Goal: Task Accomplishment & Management: Manage account settings

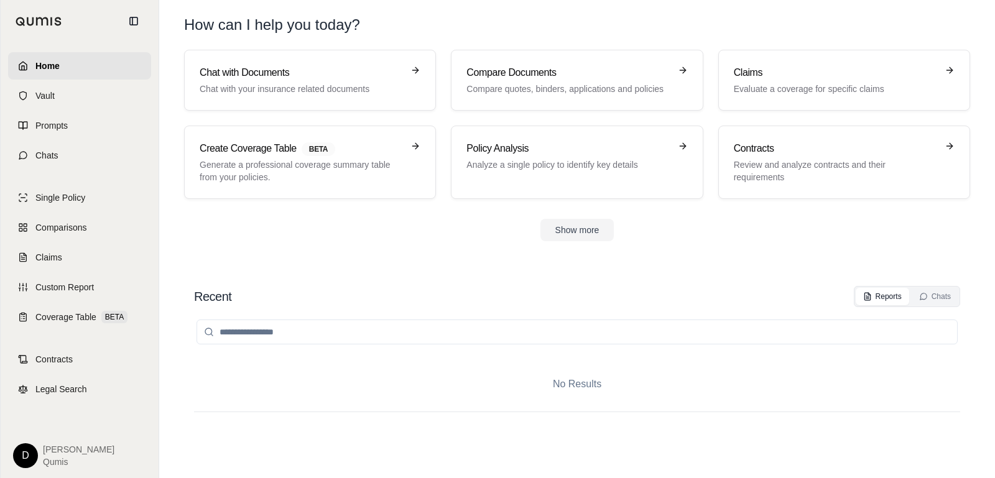
click at [26, 466] on html "Home Vault Prompts Chats Single Policy Comparisons Claims Custom Report Coverag…" at bounding box center [497, 239] width 995 height 478
click at [57, 379] on link "Settings" at bounding box center [54, 383] width 103 height 20
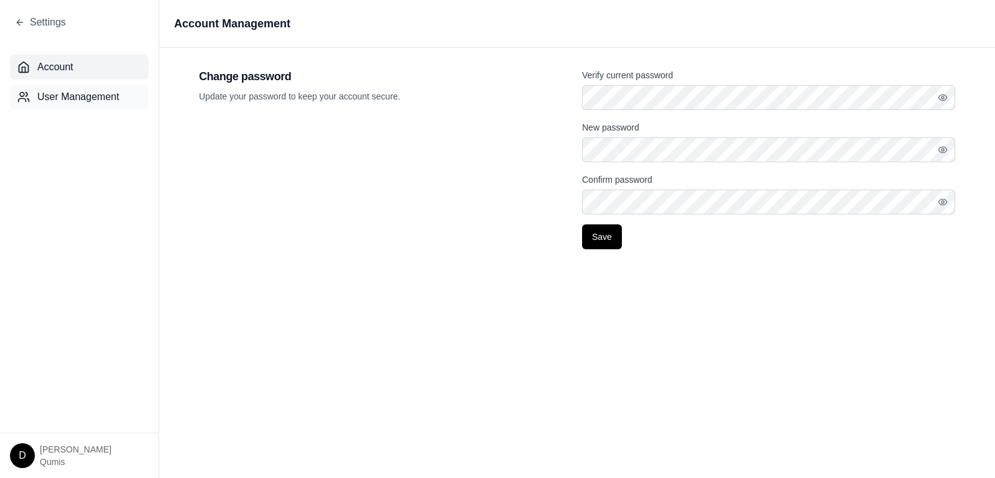
click at [64, 106] on button "User Management" at bounding box center [79, 97] width 139 height 25
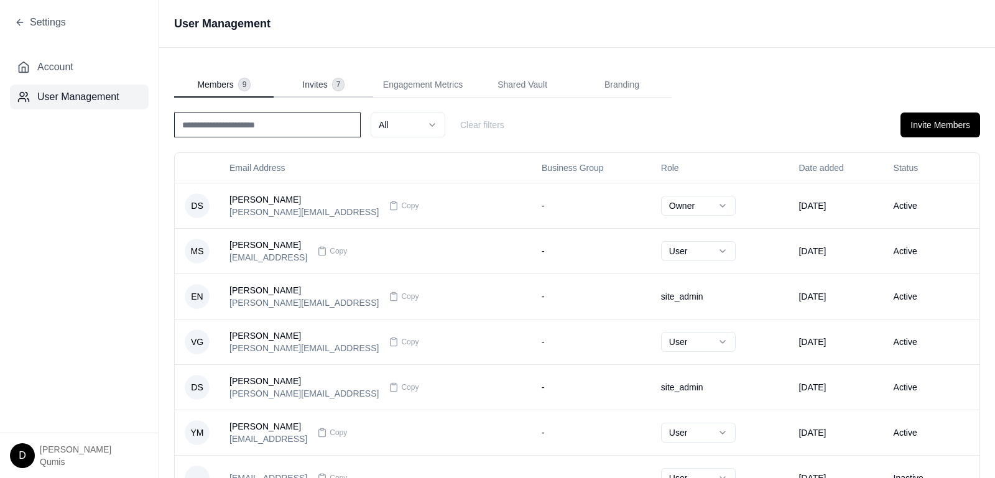
click at [334, 86] on span "7" at bounding box center [339, 84] width 12 height 12
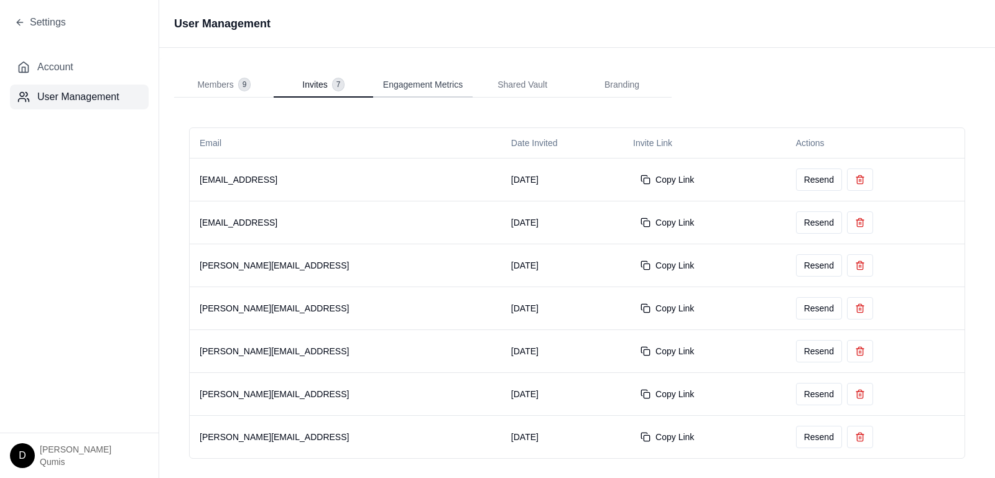
click at [437, 81] on span "Engagement Metrics" at bounding box center [423, 84] width 80 height 12
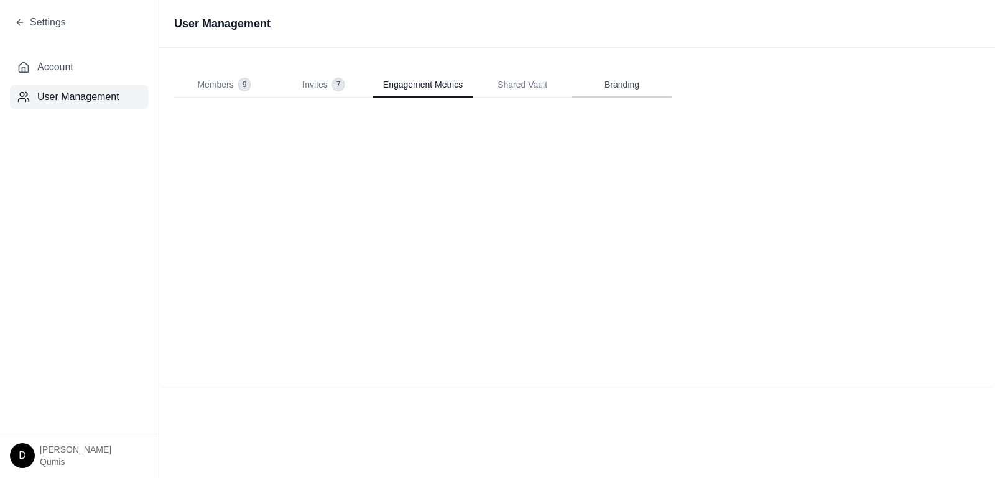
click at [623, 82] on span "Branding" at bounding box center [621, 84] width 35 height 12
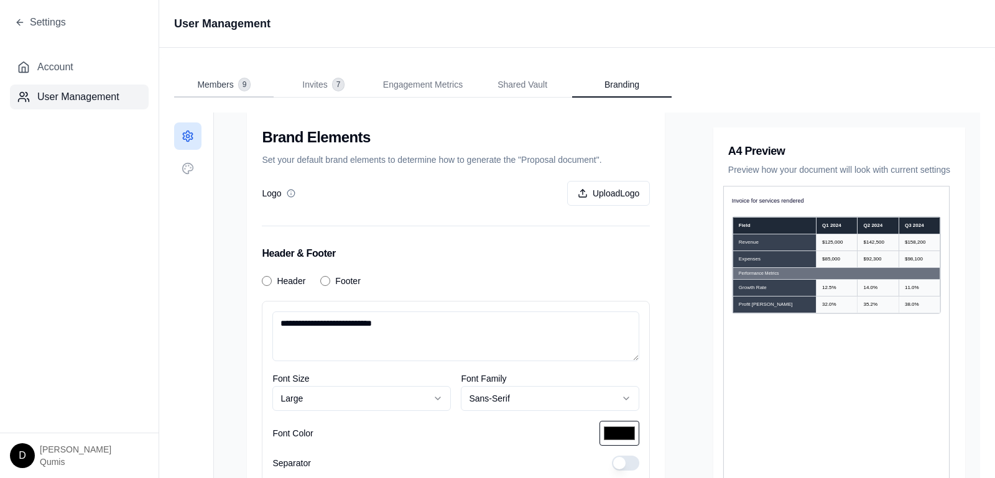
click at [239, 81] on span "9" at bounding box center [245, 84] width 12 height 12
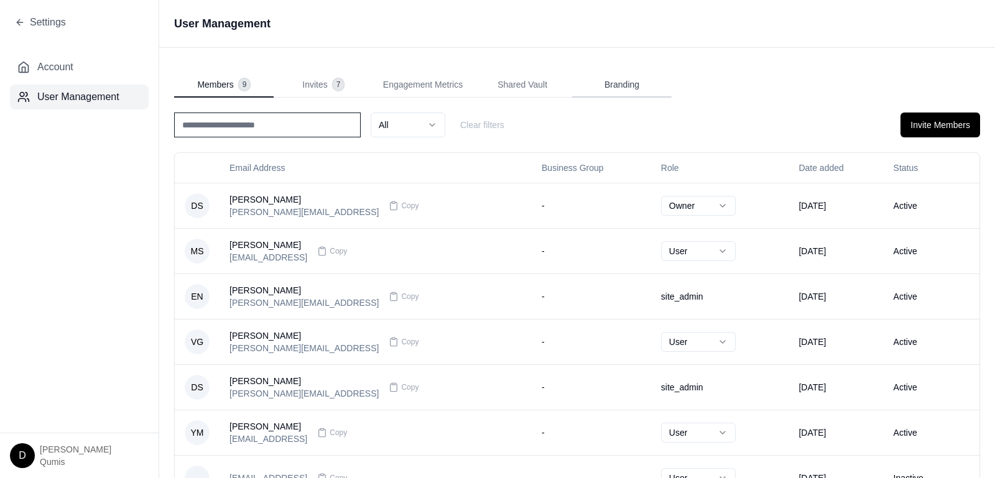
click at [621, 80] on span "Branding" at bounding box center [621, 84] width 35 height 12
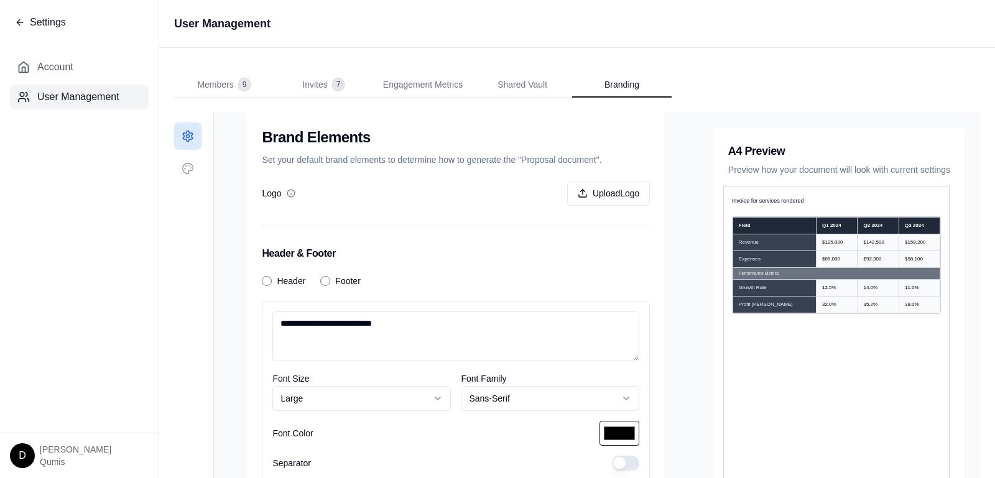
click at [18, 22] on icon at bounding box center [20, 22] width 6 height 0
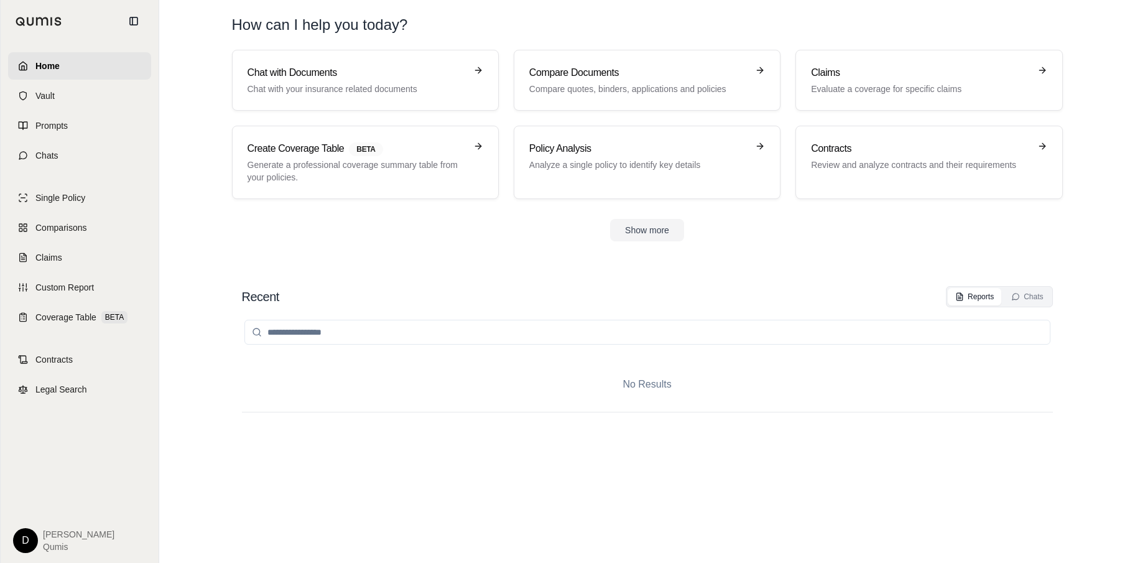
click at [35, 478] on div "D Dan Qumis" at bounding box center [79, 540] width 133 height 25
click at [26, 478] on html "Home Vault Prompts Chats Single Policy Comparisons Claims Custom Report Coverag…" at bounding box center [567, 281] width 1135 height 563
click at [52, 470] on link "Settings" at bounding box center [54, 467] width 103 height 20
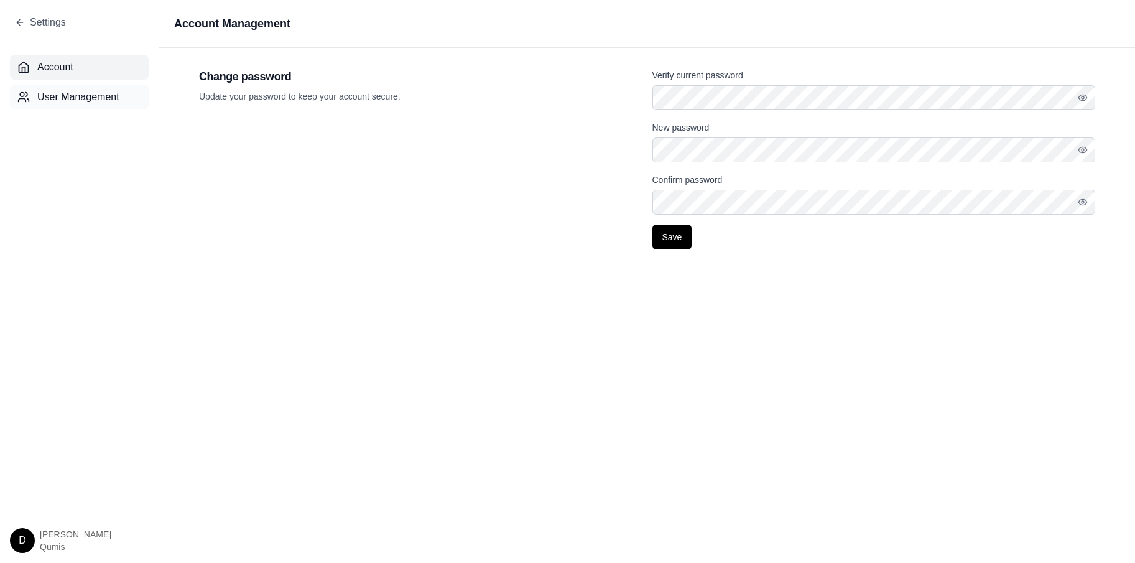
click at [84, 88] on button "User Management" at bounding box center [79, 97] width 139 height 25
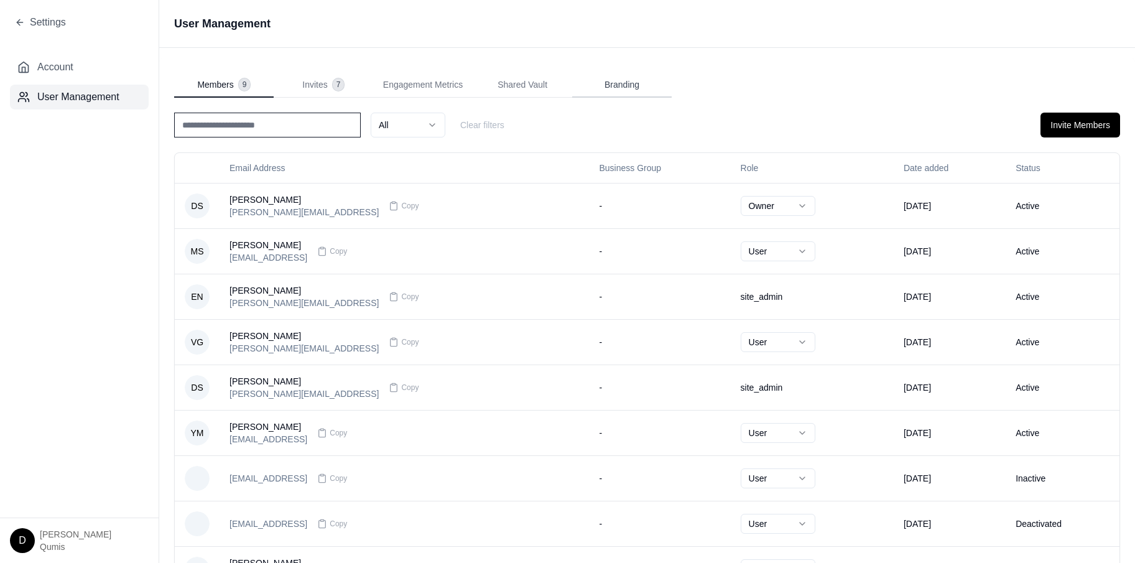
click at [632, 93] on button "Branding" at bounding box center [622, 85] width 100 height 25
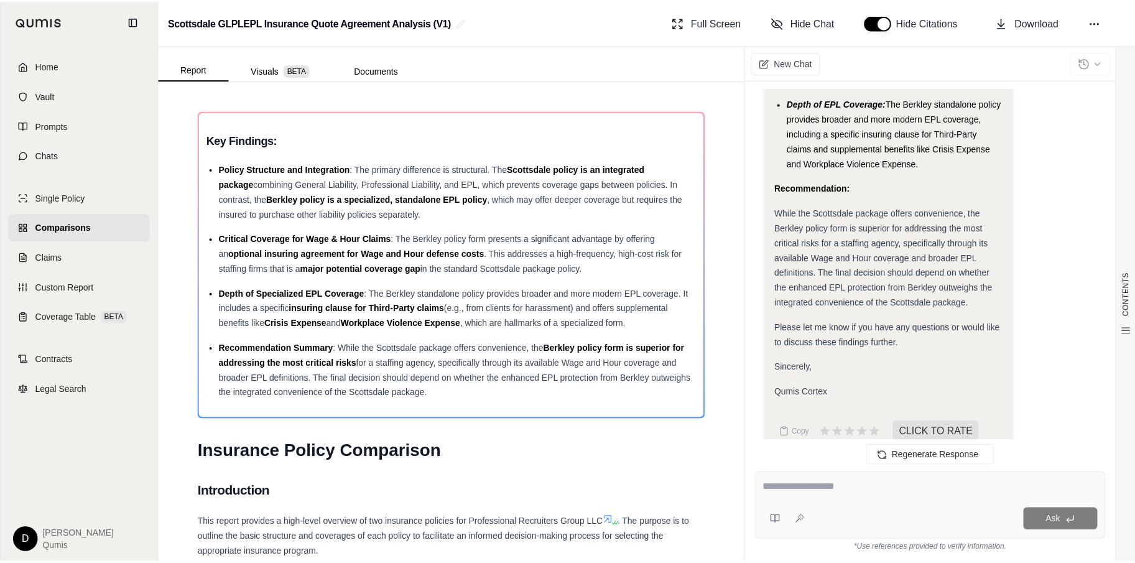
scroll to position [1805, 0]
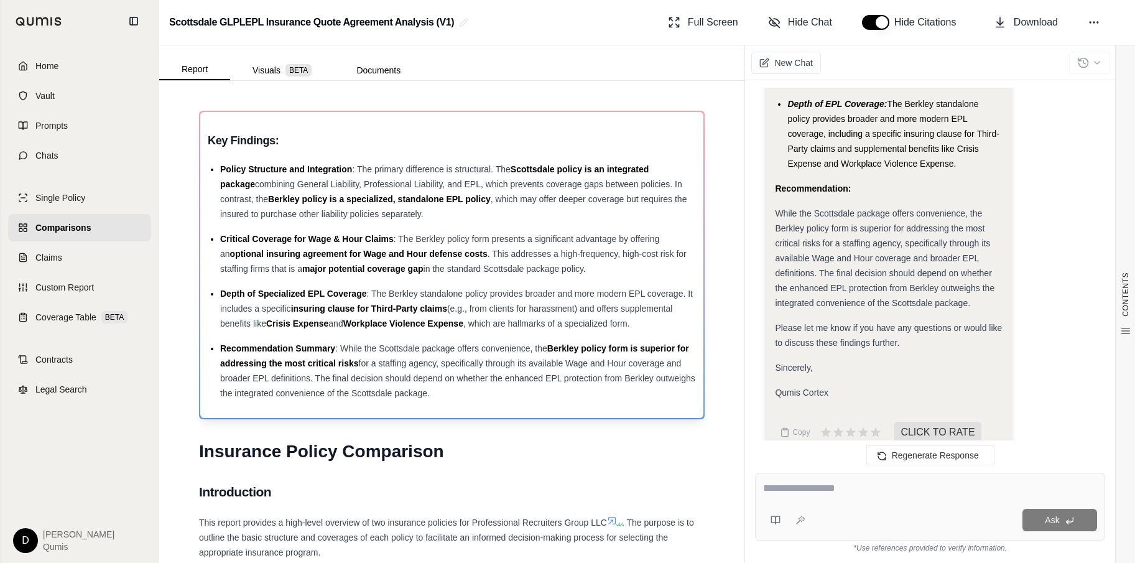
click at [466, 310] on span "(e.g., from clients for harassment) and offers supplemental benefits like" at bounding box center [446, 315] width 452 height 25
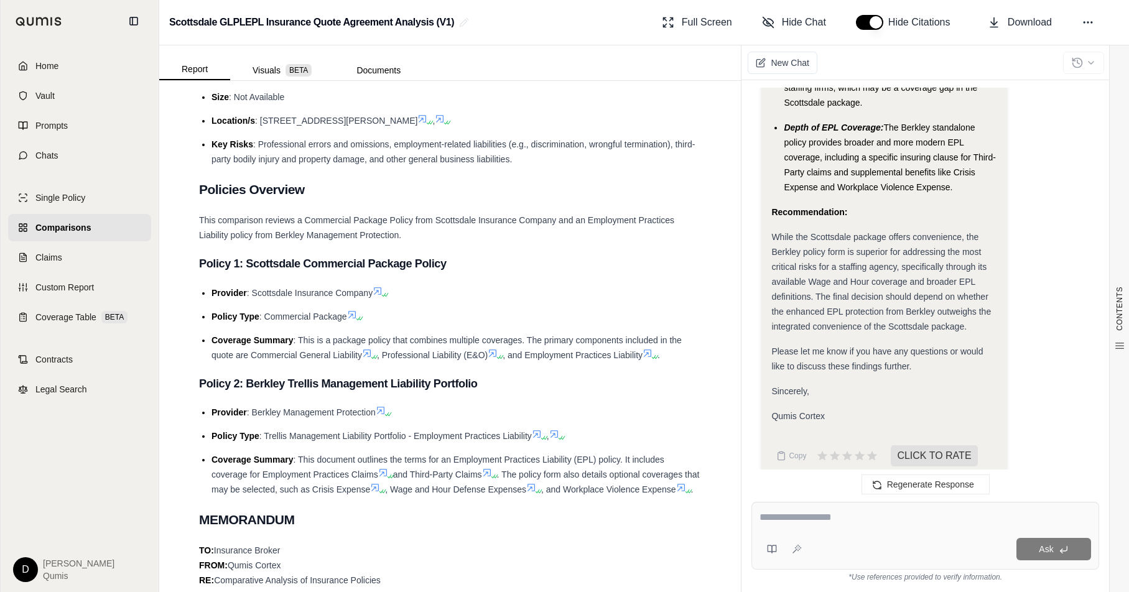
scroll to position [0, 0]
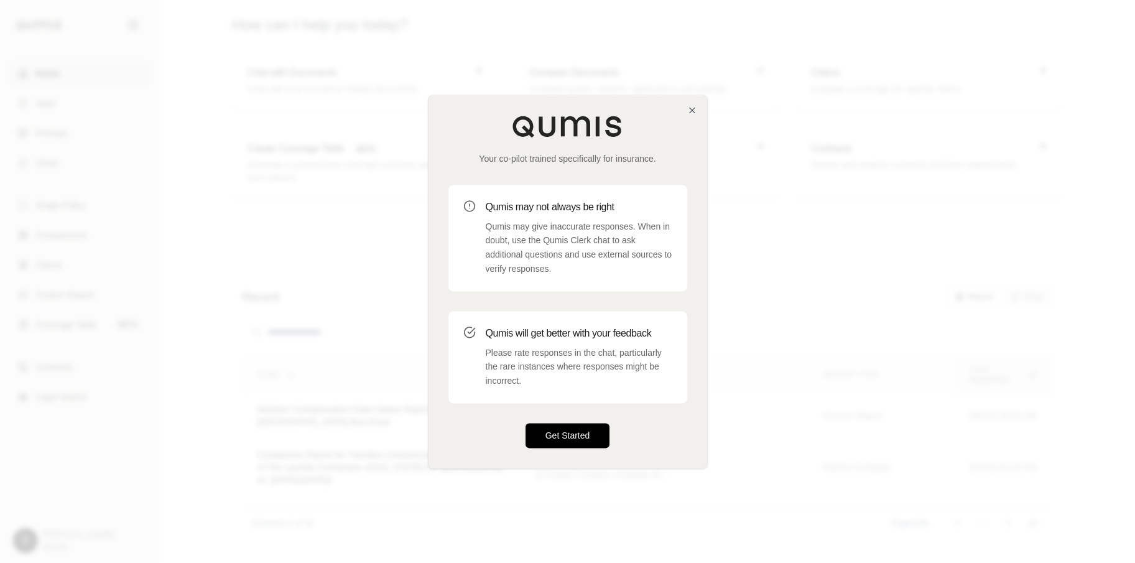
click at [563, 431] on button "Get Started" at bounding box center [567, 435] width 85 height 25
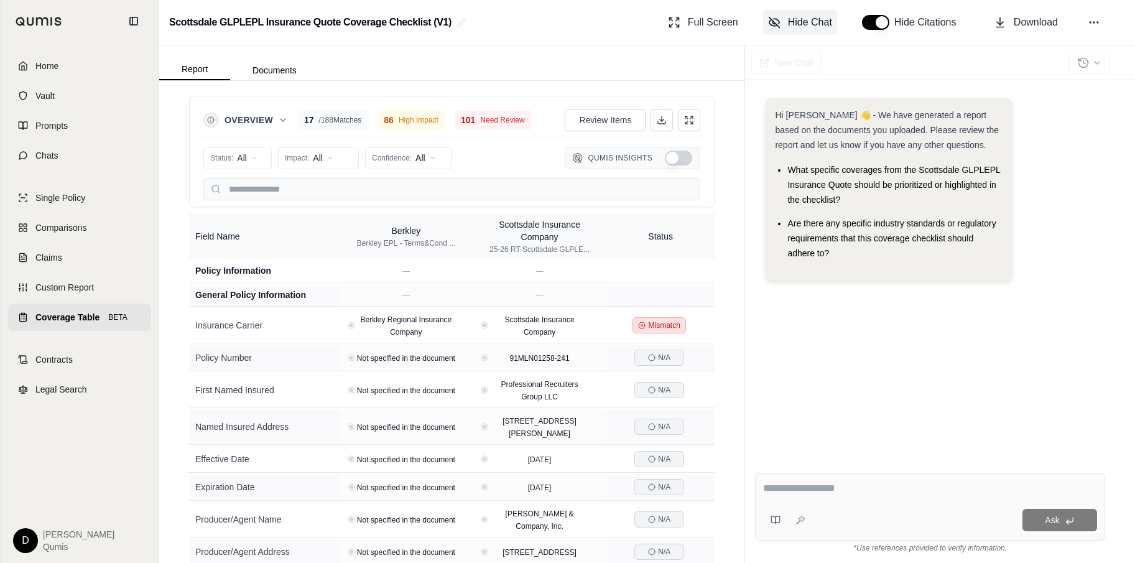
click at [800, 21] on span "Hide Chat" at bounding box center [810, 22] width 44 height 15
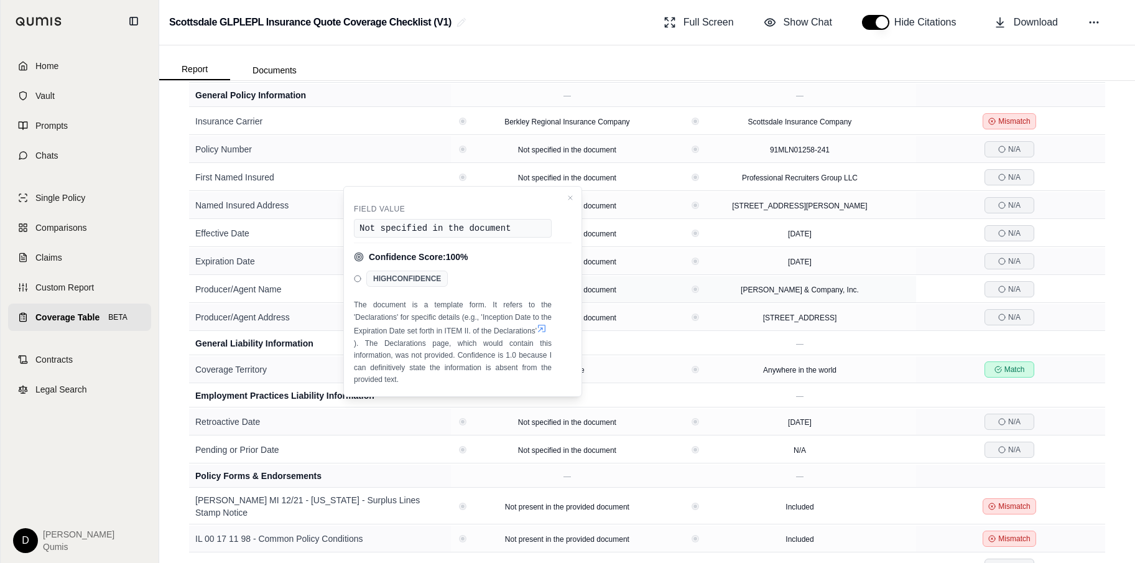
scroll to position [239, 0]
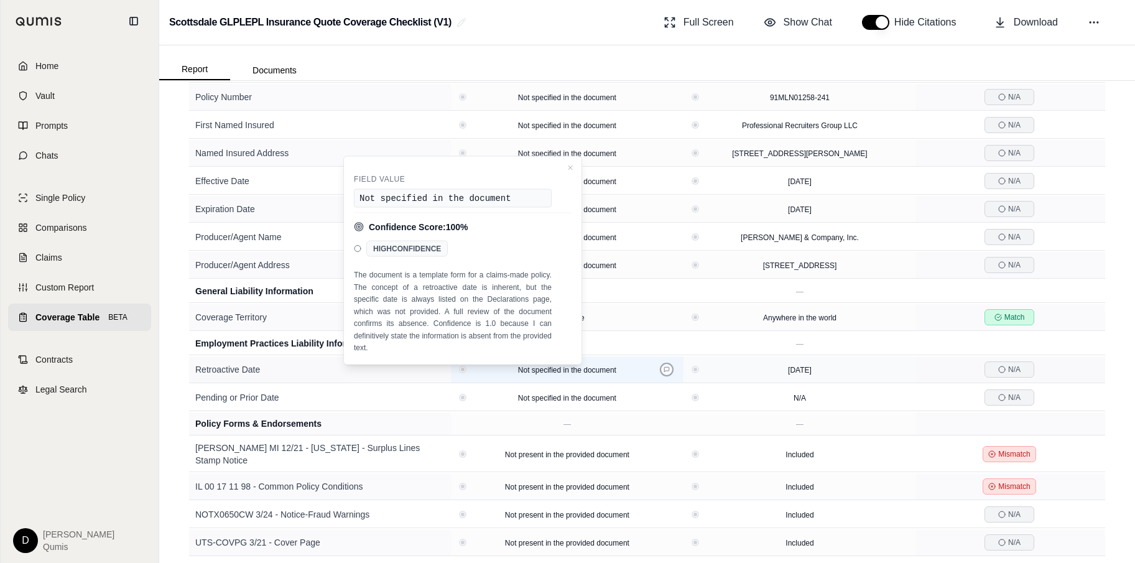
click at [672, 369] on button at bounding box center [667, 370] width 14 height 14
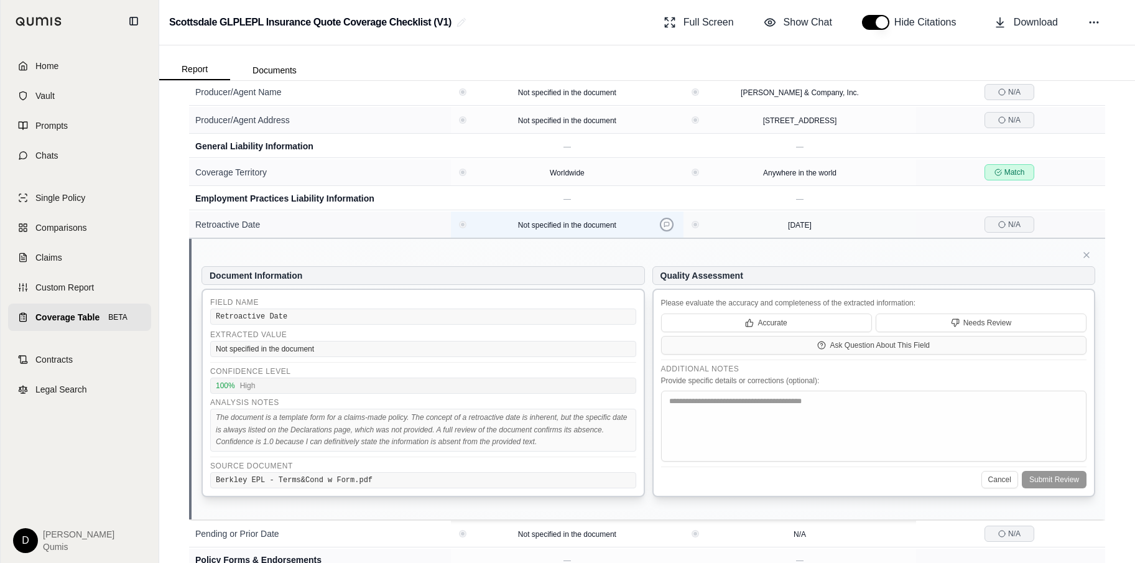
scroll to position [411, 0]
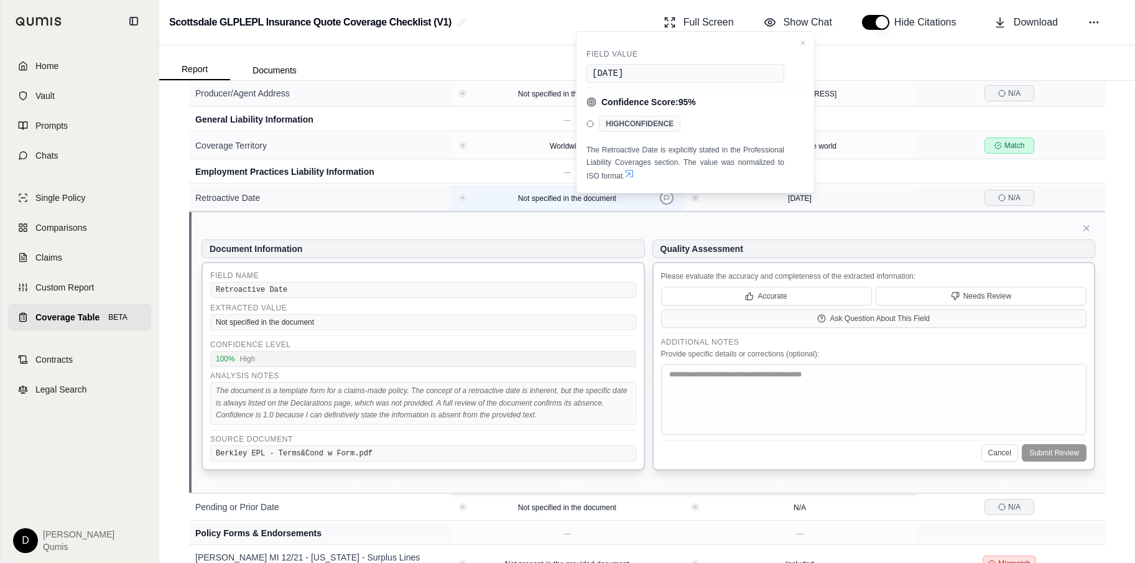
click at [667, 197] on icon at bounding box center [667, 198] width 6 height 6
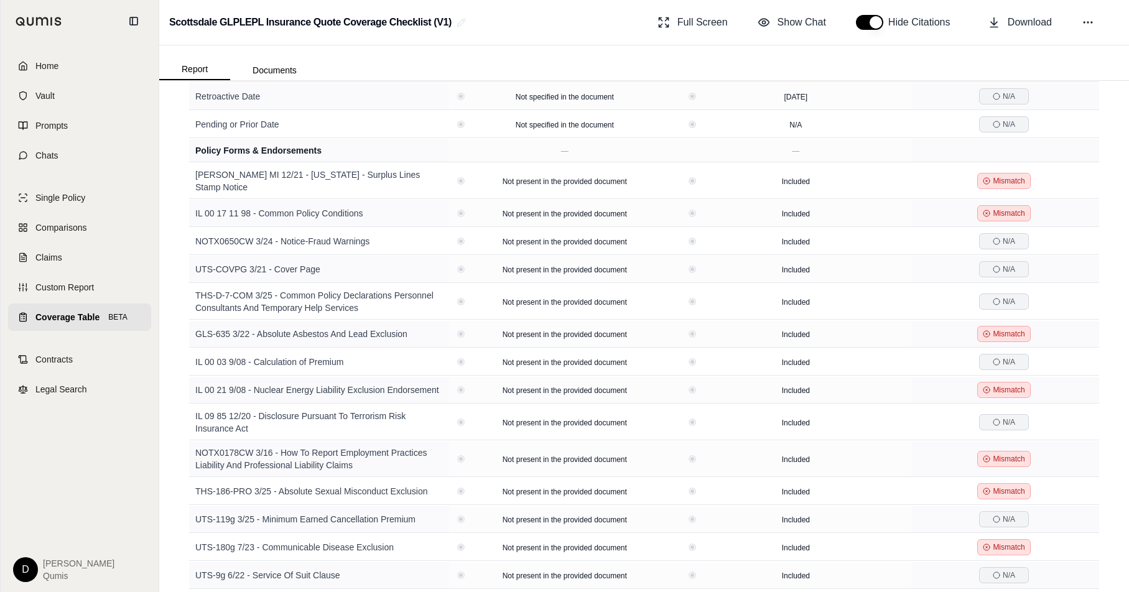
scroll to position [0, 0]
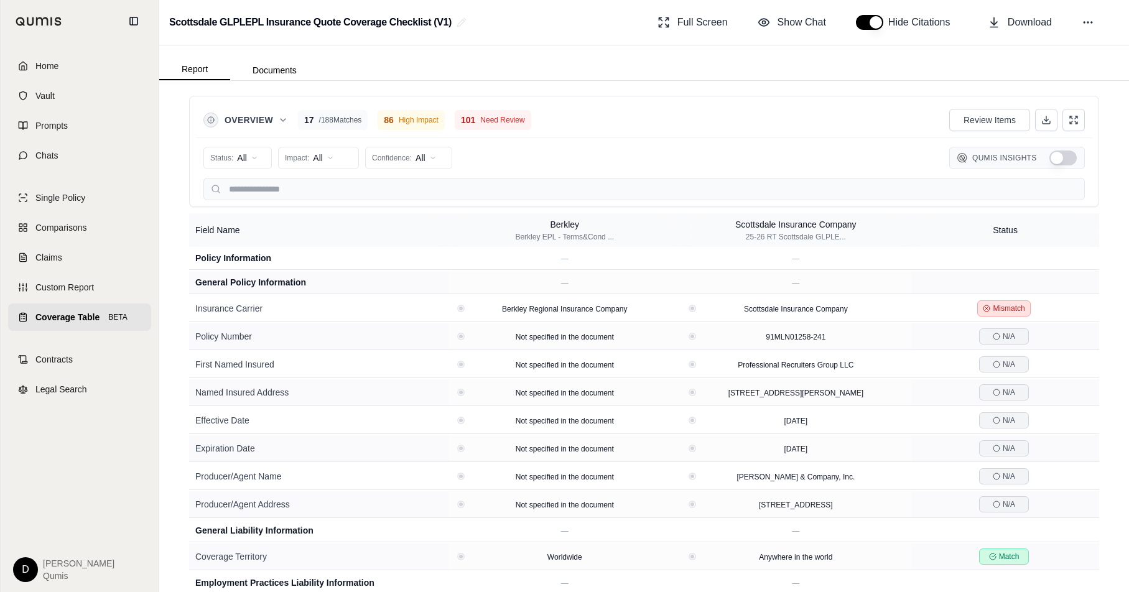
click at [616, 110] on div "Overview 17 / 188 Matches 86 High Impact 101 Need Review Review Items" at bounding box center [643, 120] width 881 height 25
